Goal: Task Accomplishment & Management: Use online tool/utility

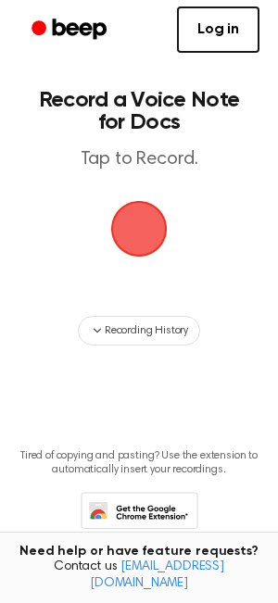
click at [113, 39] on link "Beep" at bounding box center [71, 30] width 105 height 36
click at [143, 205] on span "button" at bounding box center [139, 229] width 67 height 67
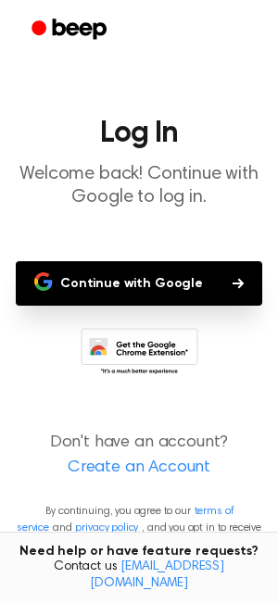
click at [137, 283] on button "Continue with Google" at bounding box center [139, 283] width 247 height 44
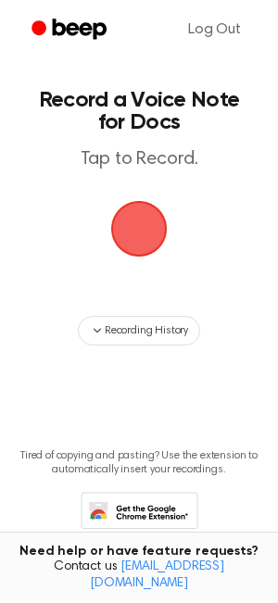
click at [134, 231] on span "button" at bounding box center [139, 228] width 63 height 63
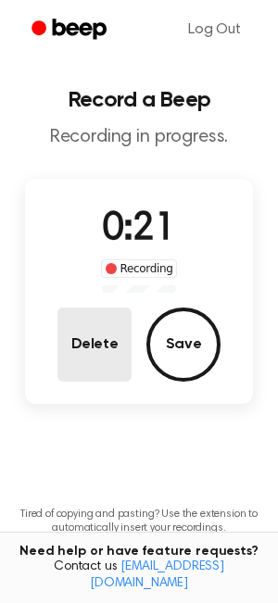
click at [114, 341] on button "Delete" at bounding box center [94, 345] width 74 height 74
